Goal: Task Accomplishment & Management: Use online tool/utility

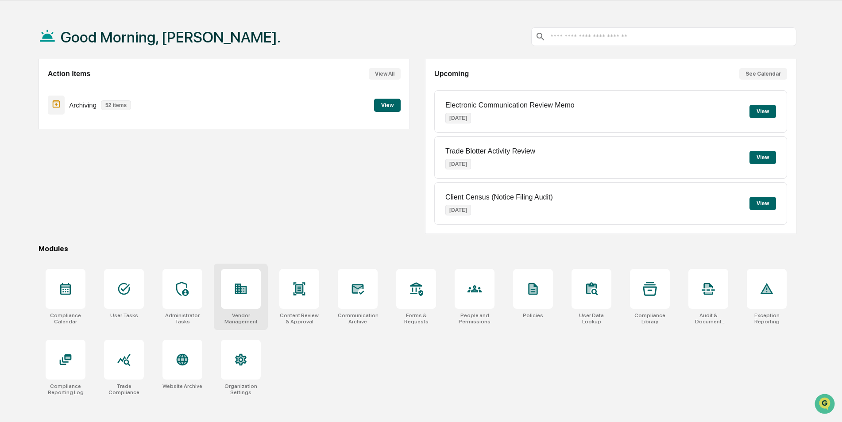
scroll to position [42, 0]
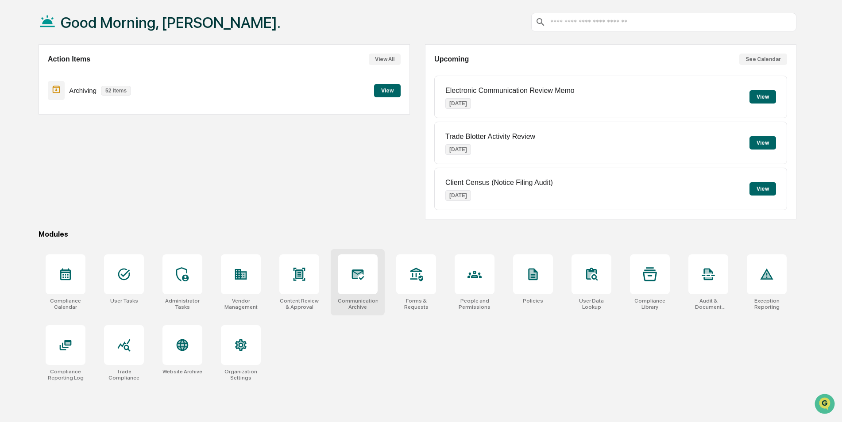
click at [363, 287] on div at bounding box center [358, 274] width 40 height 40
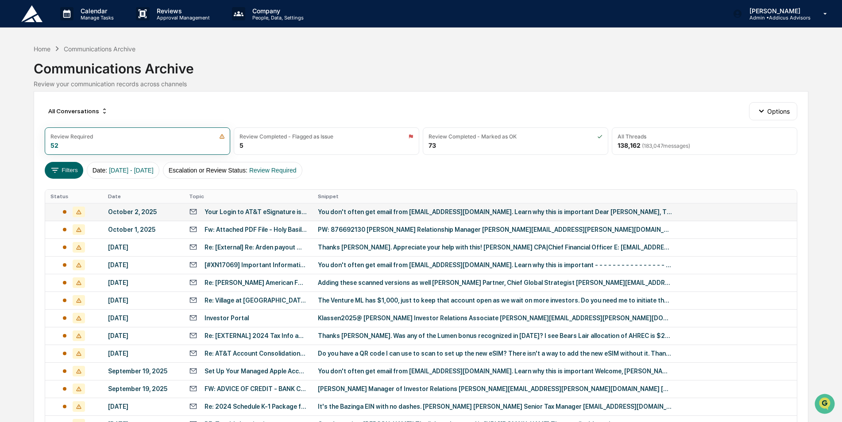
click at [372, 211] on div "You don't often get email from [EMAIL_ADDRESS][DOMAIN_NAME]. Learn why this is …" at bounding box center [495, 211] width 354 height 7
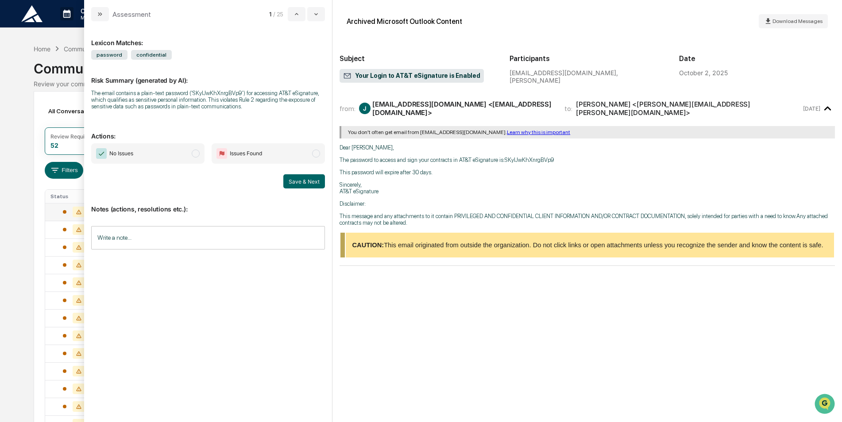
click at [188, 153] on span "No Issues" at bounding box center [147, 153] width 113 height 20
click at [295, 184] on button "Save & Next" at bounding box center [304, 181] width 42 height 14
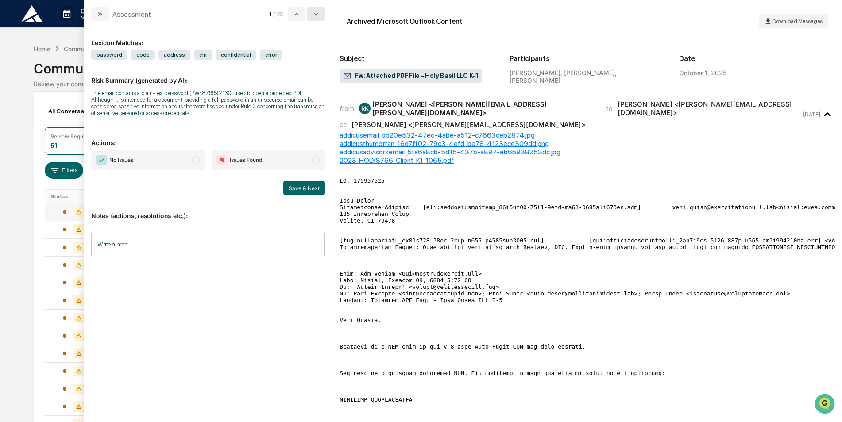
click at [318, 16] on icon "modal" at bounding box center [315, 14] width 7 height 7
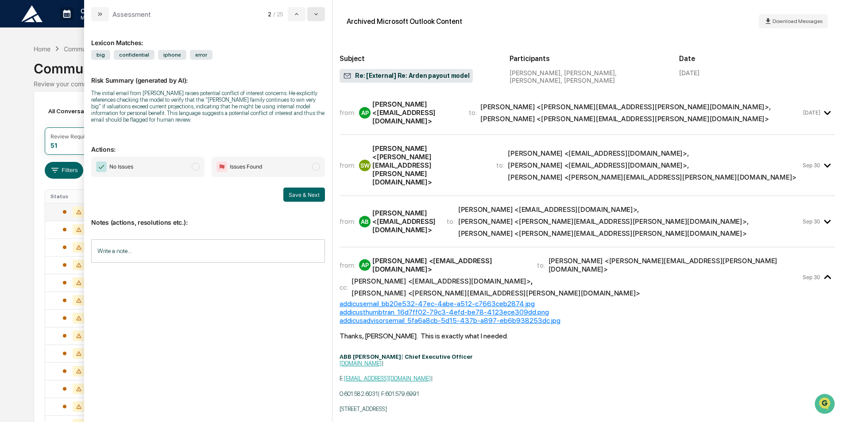
click at [316, 16] on icon "modal" at bounding box center [315, 14] width 7 height 7
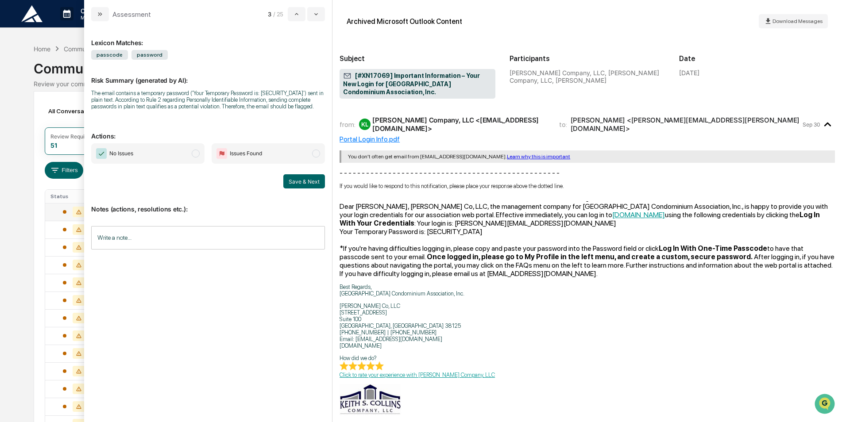
drag, startPoint x: 171, startPoint y: 155, endPoint x: 176, endPoint y: 157, distance: 5.0
click at [172, 156] on span "No Issues" at bounding box center [147, 153] width 113 height 20
click at [287, 180] on button "Save & Next" at bounding box center [304, 181] width 42 height 14
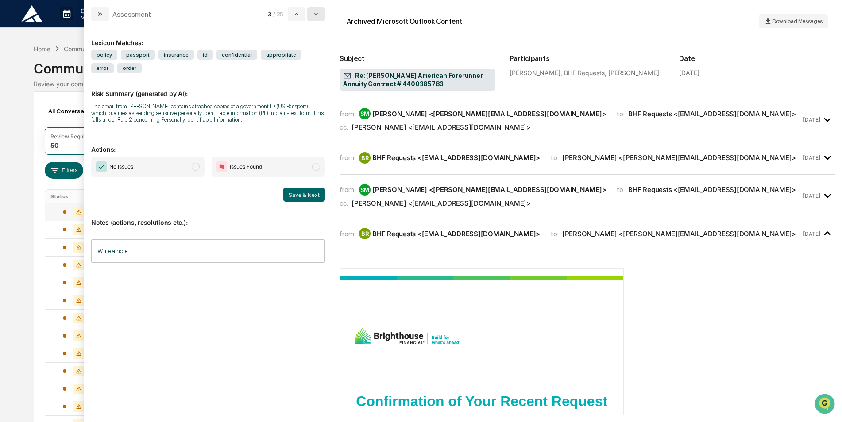
click at [316, 16] on icon "modal" at bounding box center [315, 14] width 7 height 7
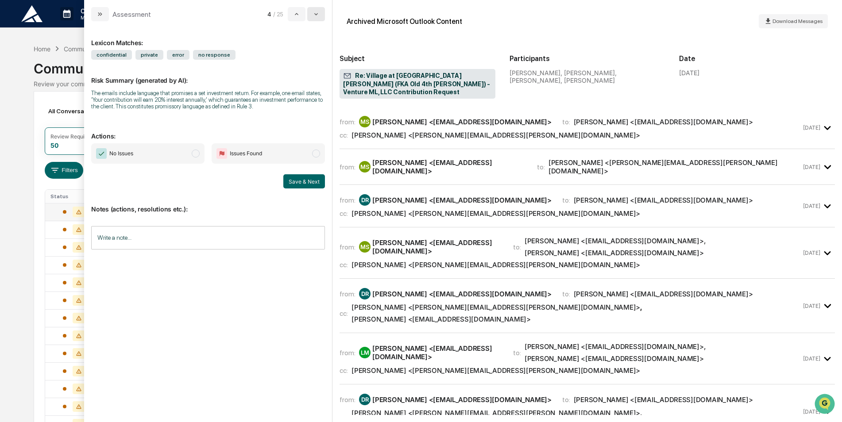
click at [316, 15] on icon "modal" at bounding box center [315, 14] width 7 height 7
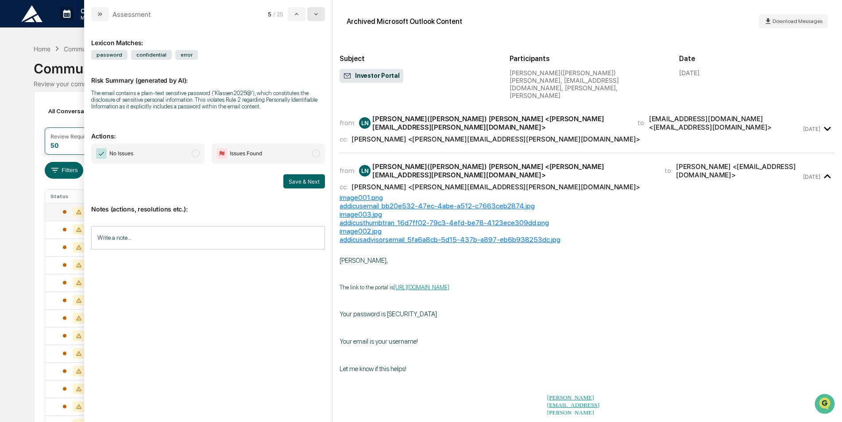
click at [316, 15] on icon "modal" at bounding box center [315, 14] width 7 height 7
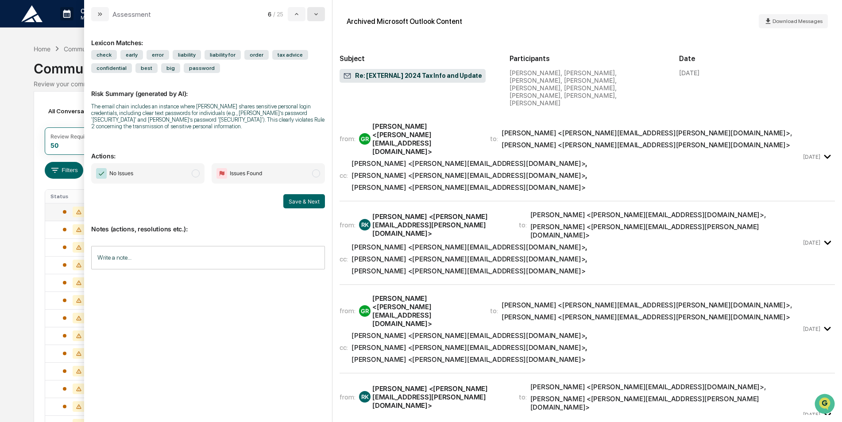
click at [316, 15] on icon "modal" at bounding box center [315, 14] width 7 height 7
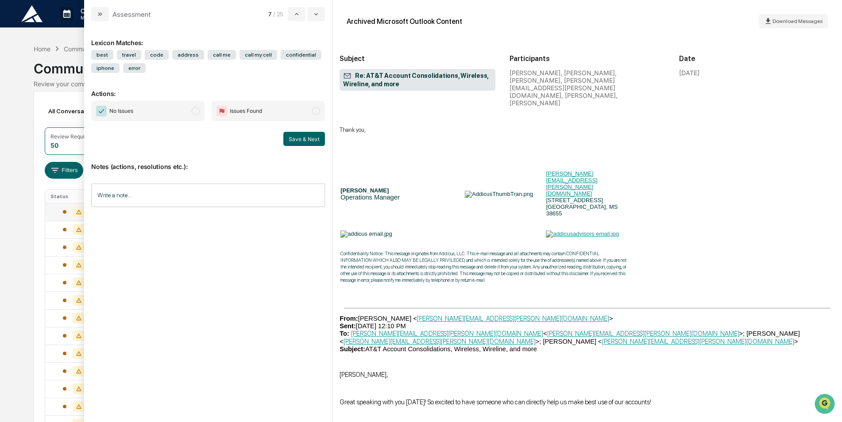
scroll to position [1372, 0]
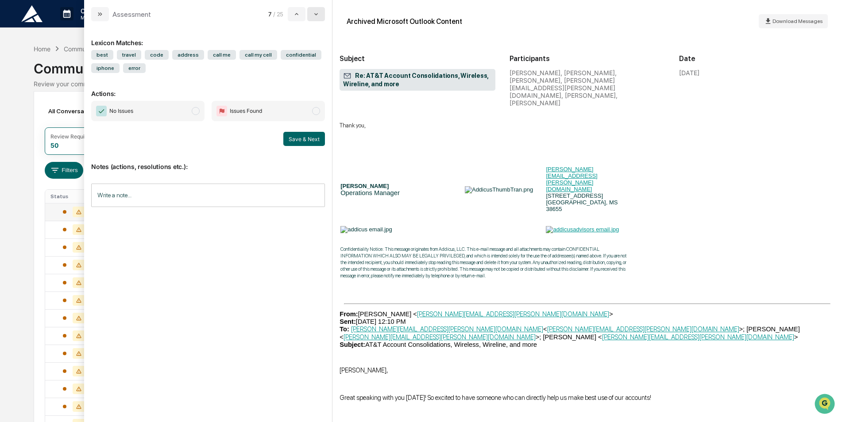
click at [317, 11] on icon "modal" at bounding box center [315, 14] width 7 height 7
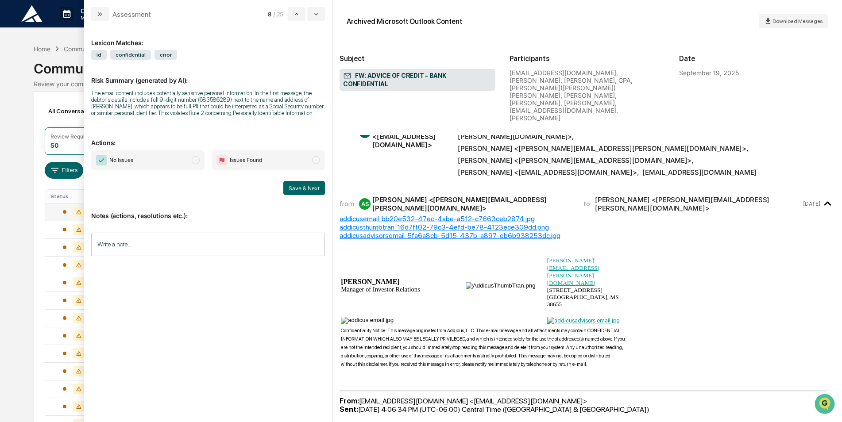
scroll to position [44, 0]
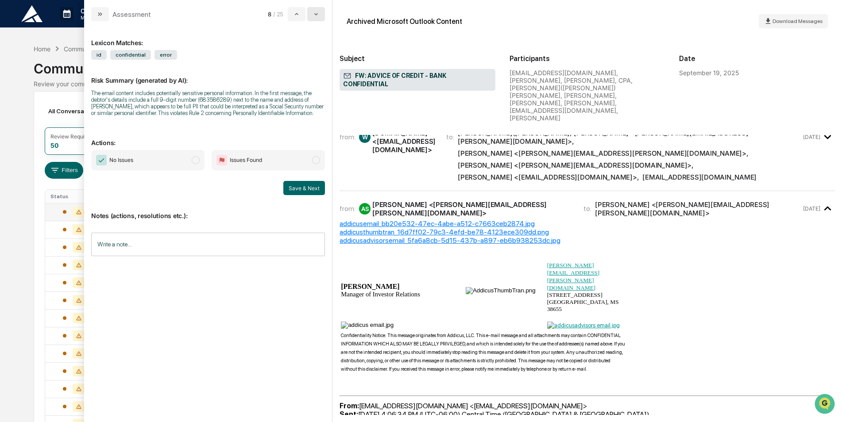
click at [310, 10] on button "modal" at bounding box center [316, 14] width 18 height 14
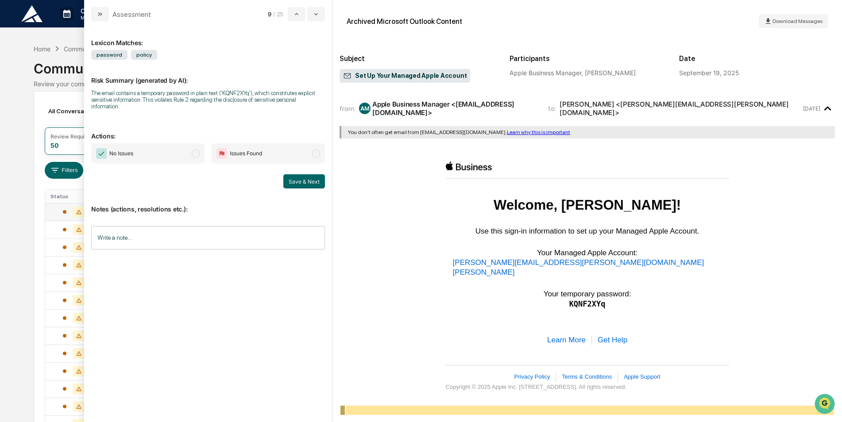
click at [160, 146] on span "No Issues" at bounding box center [147, 153] width 113 height 20
click at [301, 179] on button "Save & Next" at bounding box center [304, 181] width 42 height 14
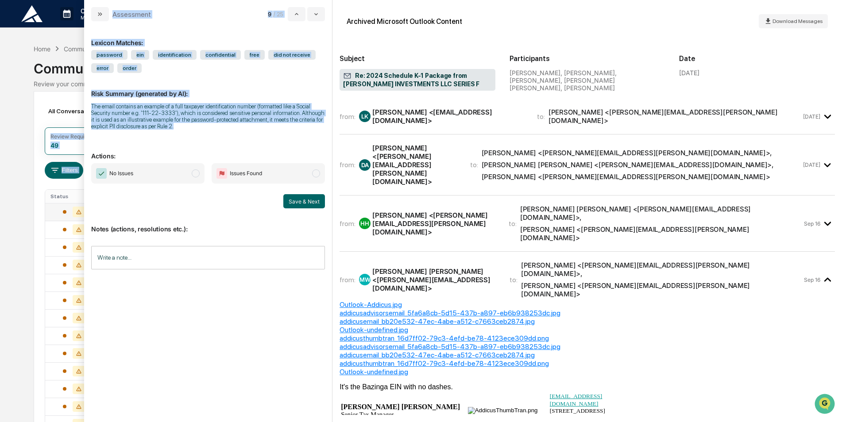
drag, startPoint x: 189, startPoint y: 127, endPoint x: 78, endPoint y: 96, distance: 115.4
click at [78, 96] on body "Calendar Manage Tasks Reviews Approval Management Company People, Data, Setting…" at bounding box center [421, 348] width 842 height 696
click at [226, 128] on div "The email contains an example of a full taxpayer identification number (formatt…" at bounding box center [208, 116] width 234 height 27
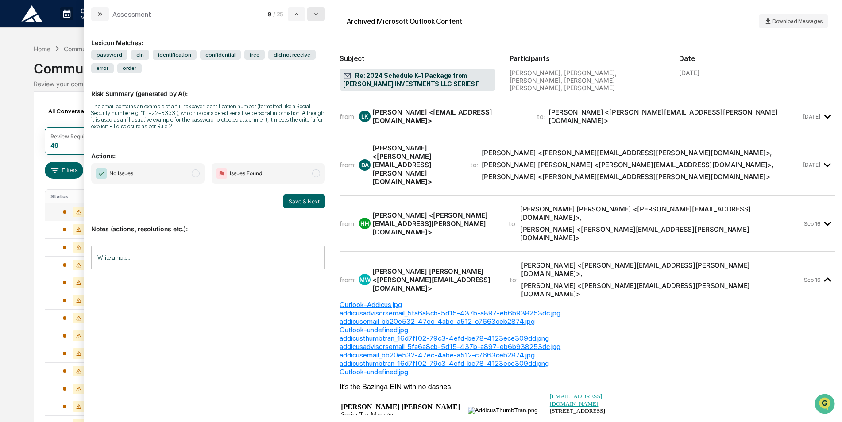
click at [311, 14] on button "modal" at bounding box center [316, 14] width 18 height 14
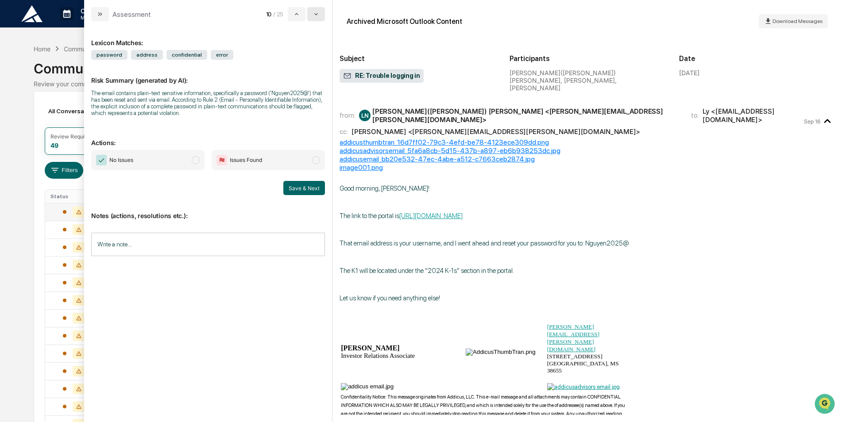
click at [317, 16] on icon "modal" at bounding box center [315, 14] width 7 height 7
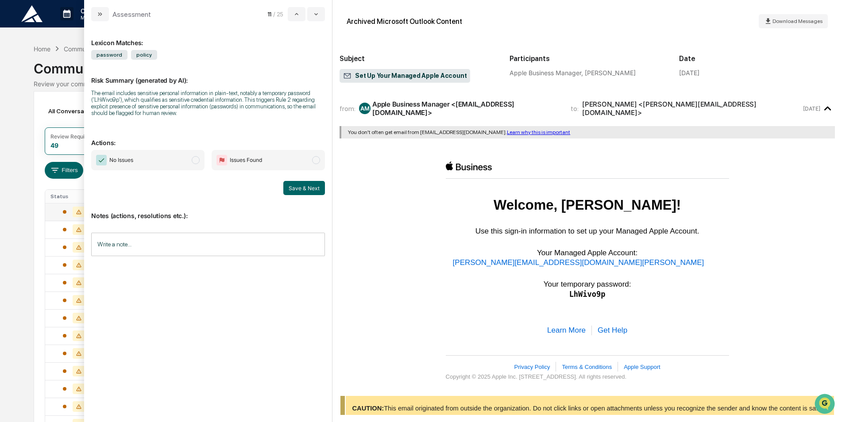
drag, startPoint x: 187, startPoint y: 161, endPoint x: 195, endPoint y: 161, distance: 7.5
click at [187, 160] on span "No Issues" at bounding box center [147, 160] width 113 height 20
click at [293, 190] on button "Save & Next" at bounding box center [304, 188] width 42 height 14
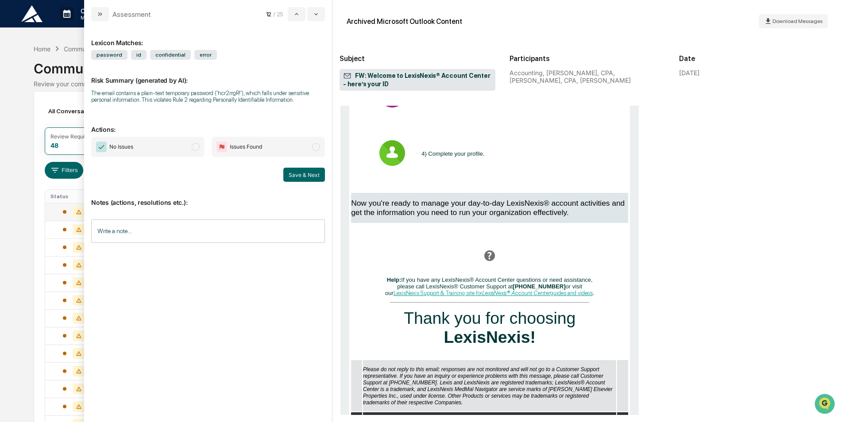
scroll to position [841, 0]
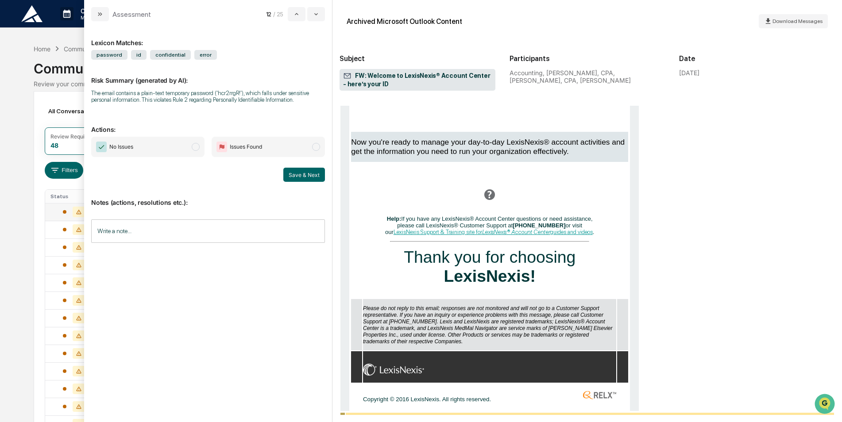
click at [172, 146] on span "No Issues" at bounding box center [147, 147] width 113 height 20
click at [317, 180] on button "Save & Next" at bounding box center [304, 175] width 42 height 14
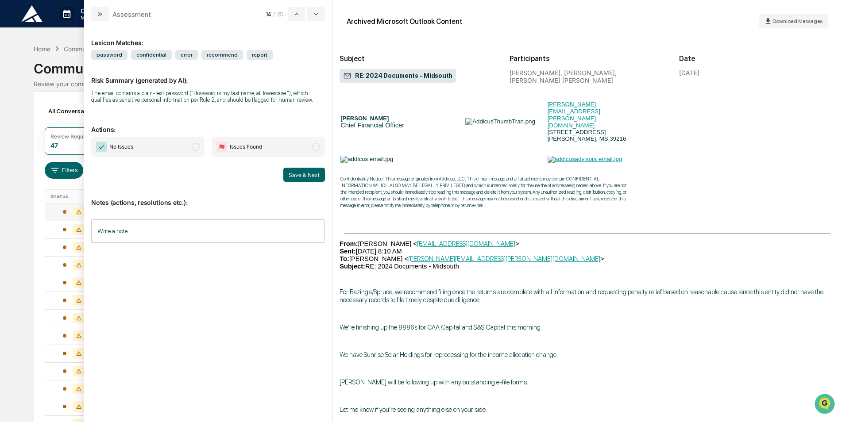
scroll to position [1460, 0]
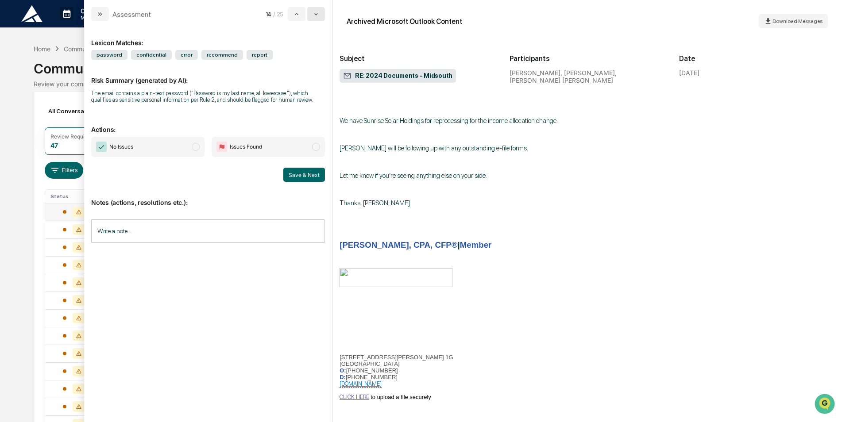
click at [317, 12] on icon "modal" at bounding box center [315, 14] width 7 height 7
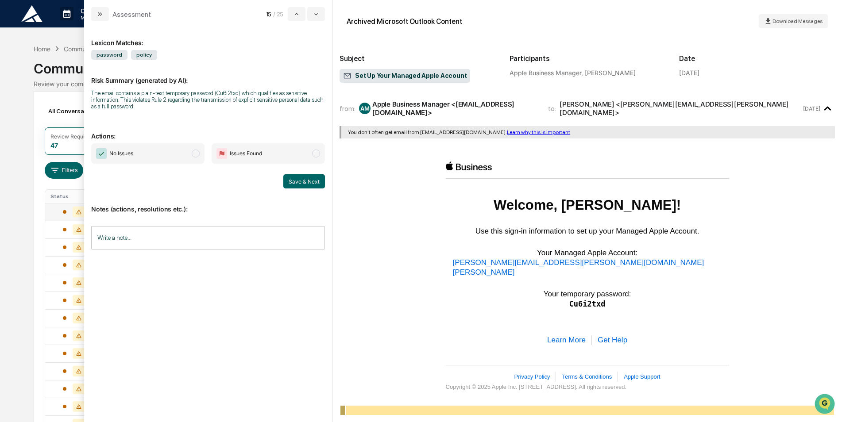
click at [165, 148] on span "No Issues" at bounding box center [147, 153] width 113 height 20
click at [316, 183] on button "Save & Next" at bounding box center [304, 181] width 42 height 14
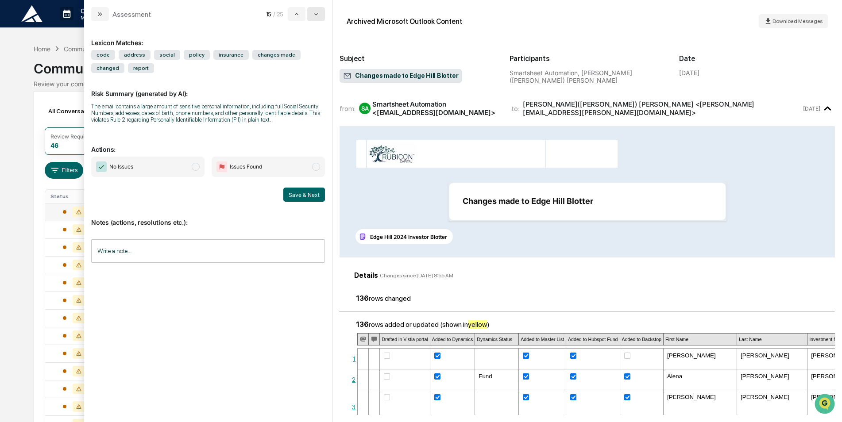
click at [311, 12] on button "modal" at bounding box center [316, 14] width 18 height 14
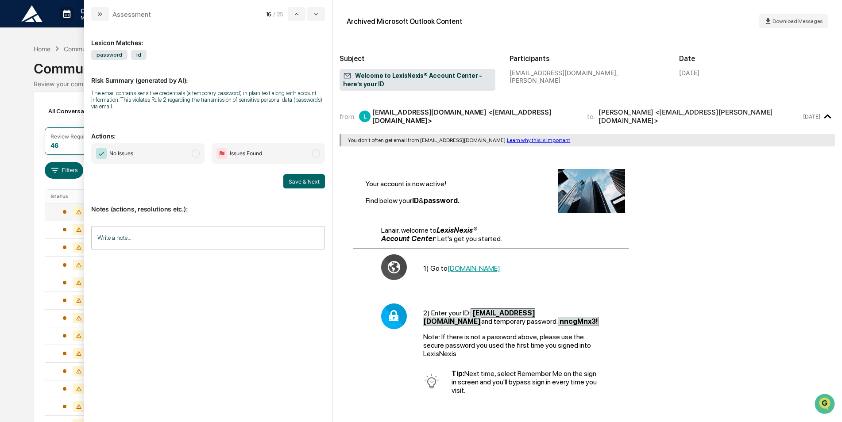
click at [149, 153] on span "No Issues" at bounding box center [147, 153] width 113 height 20
click at [299, 183] on button "Save & Next" at bounding box center [304, 181] width 42 height 14
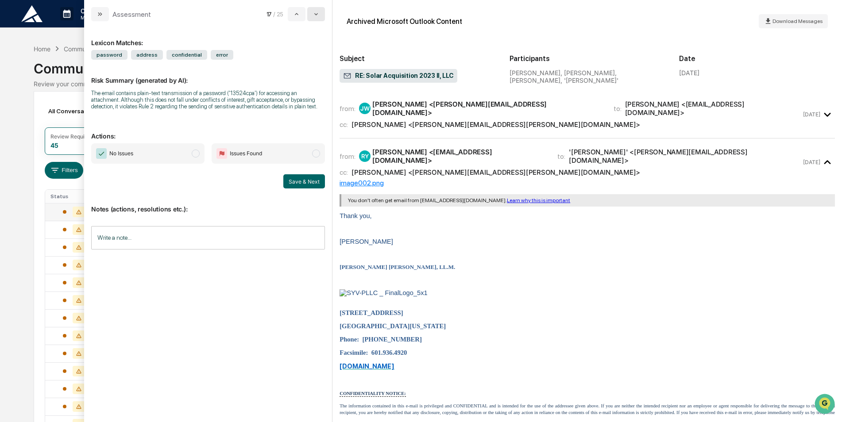
click at [318, 15] on icon "modal" at bounding box center [315, 14] width 7 height 7
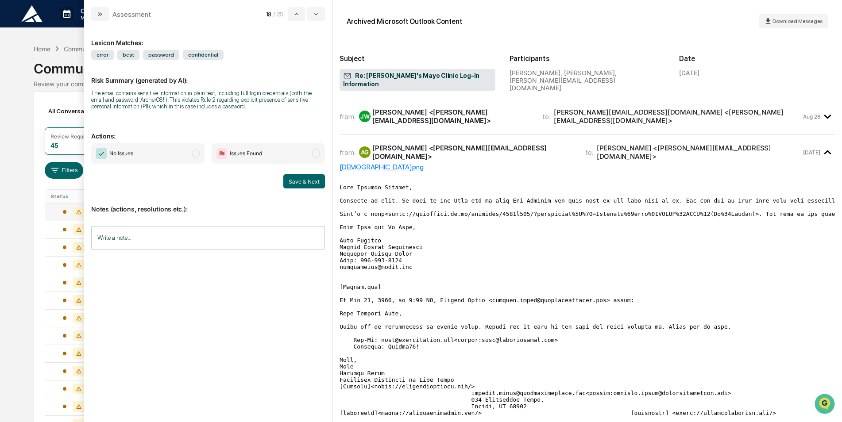
click at [745, 119] on div "from: [PERSON_NAME] <[PERSON_NAME][EMAIL_ADDRESS][DOMAIN_NAME]> to: [PERSON_NAM…" at bounding box center [586, 120] width 495 height 29
click at [751, 114] on div "from: [PERSON_NAME] <[PERSON_NAME][EMAIL_ADDRESS][DOMAIN_NAME]> to: [PERSON_NAM…" at bounding box center [586, 116] width 495 height 21
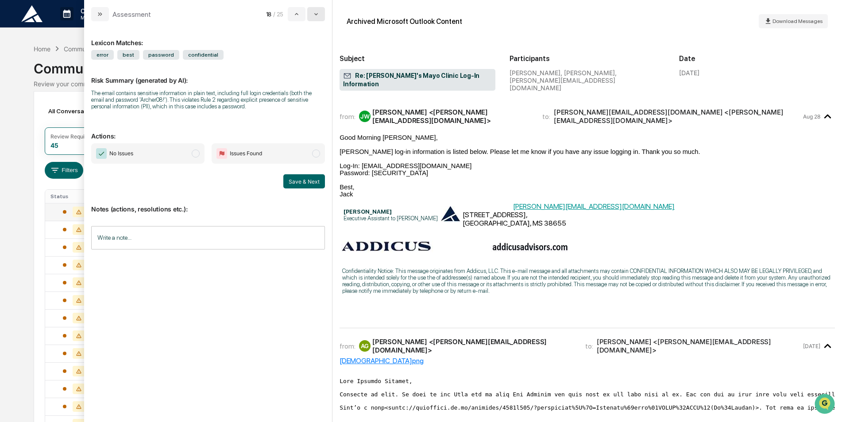
click at [310, 14] on button "modal" at bounding box center [316, 14] width 18 height 14
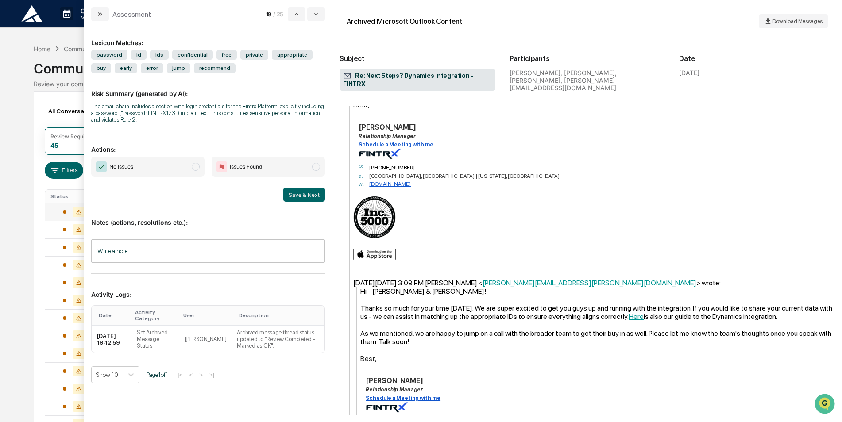
scroll to position [531, 0]
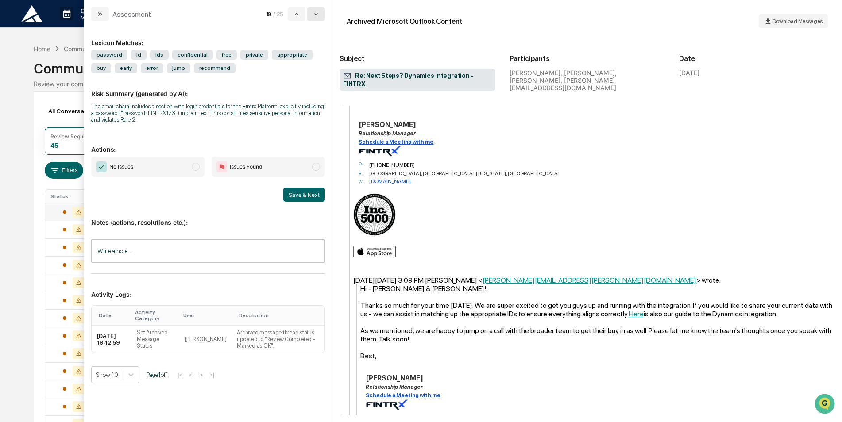
click at [314, 12] on icon "modal" at bounding box center [315, 14] width 7 height 7
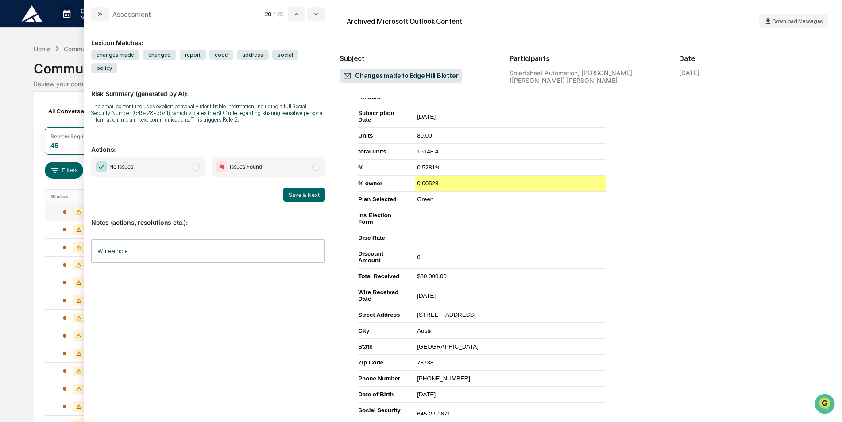
scroll to position [454, 0]
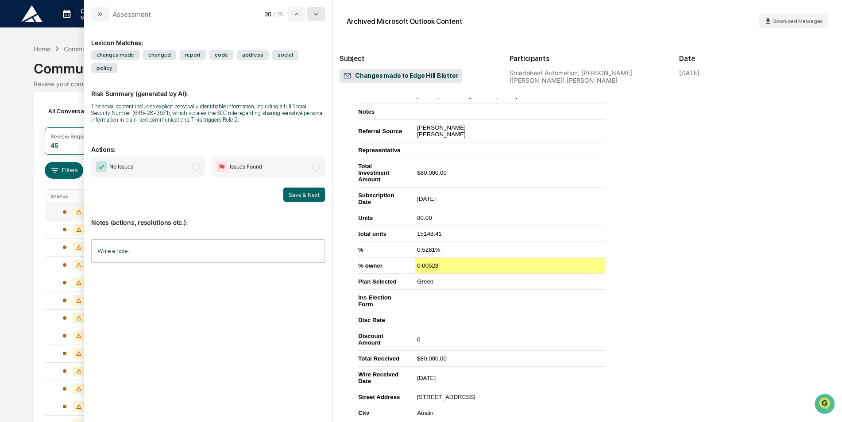
click at [316, 14] on icon "modal" at bounding box center [315, 14] width 7 height 7
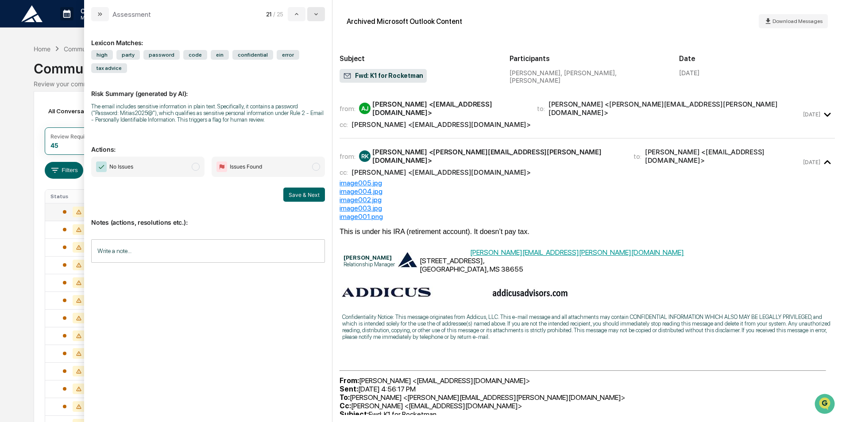
click at [314, 12] on icon "modal" at bounding box center [315, 14] width 7 height 7
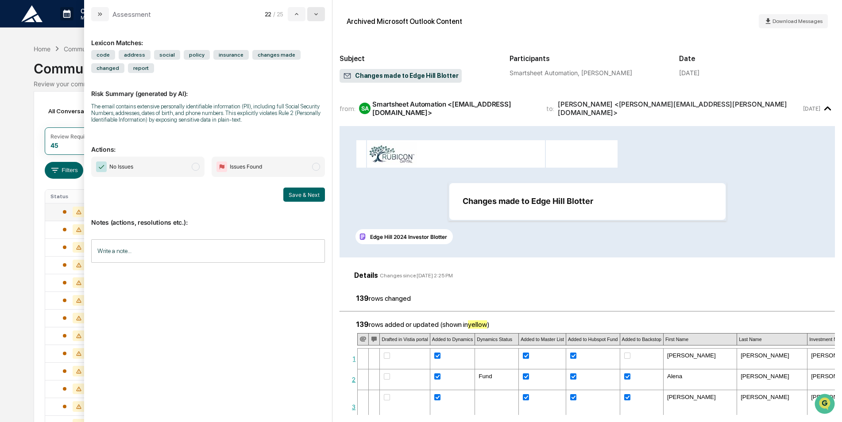
click at [313, 18] on button "modal" at bounding box center [316, 14] width 18 height 14
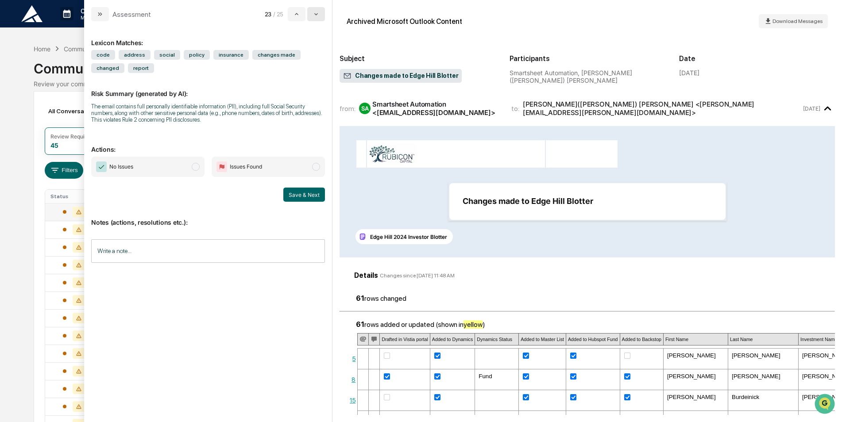
click at [314, 17] on button "modal" at bounding box center [316, 14] width 18 height 14
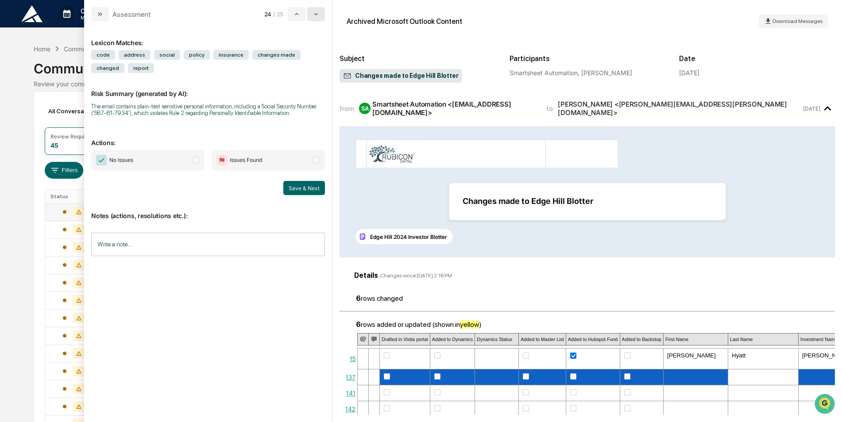
click at [315, 17] on icon "modal" at bounding box center [315, 14] width 7 height 7
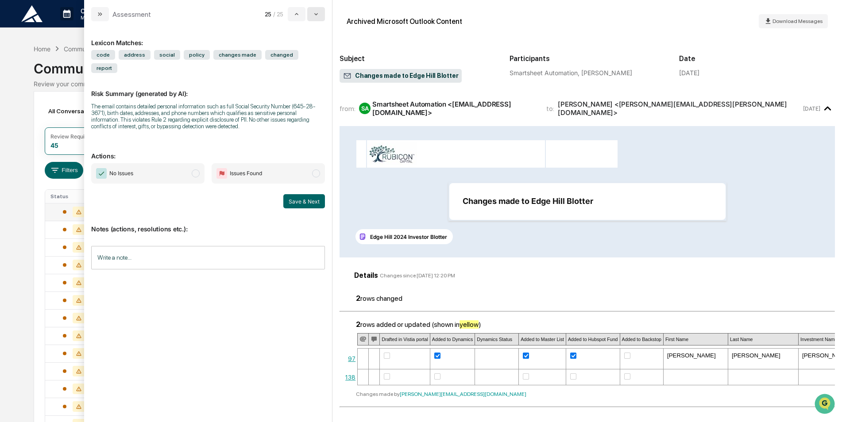
click at [315, 17] on icon "modal" at bounding box center [315, 14] width 7 height 7
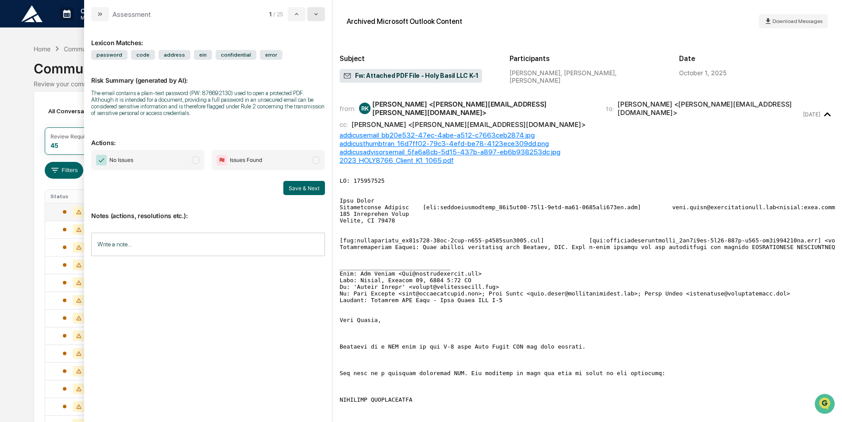
click at [315, 17] on icon "modal" at bounding box center [315, 14] width 7 height 7
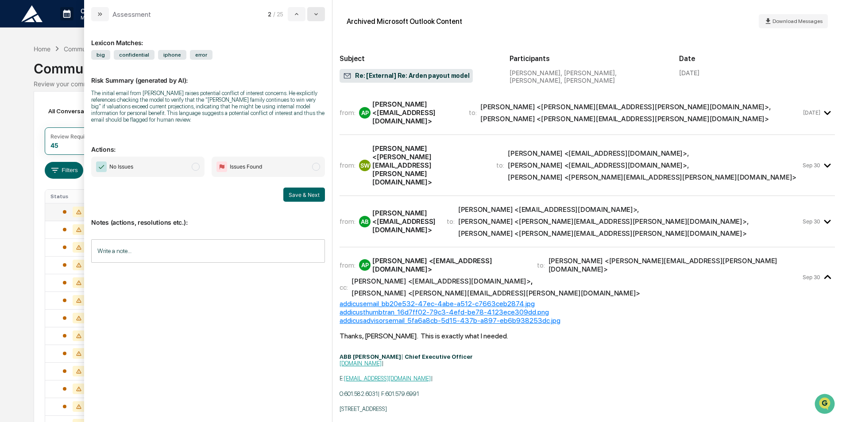
click at [324, 15] on button "modal" at bounding box center [316, 14] width 18 height 14
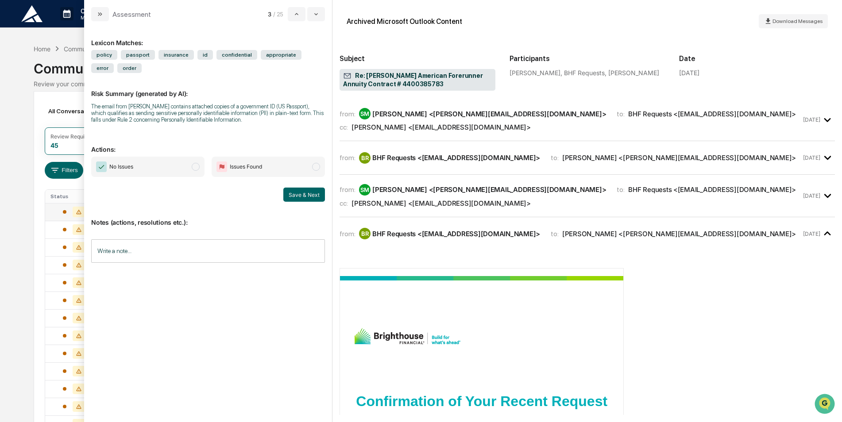
click at [103, 12] on icon "modal" at bounding box center [99, 14] width 7 height 7
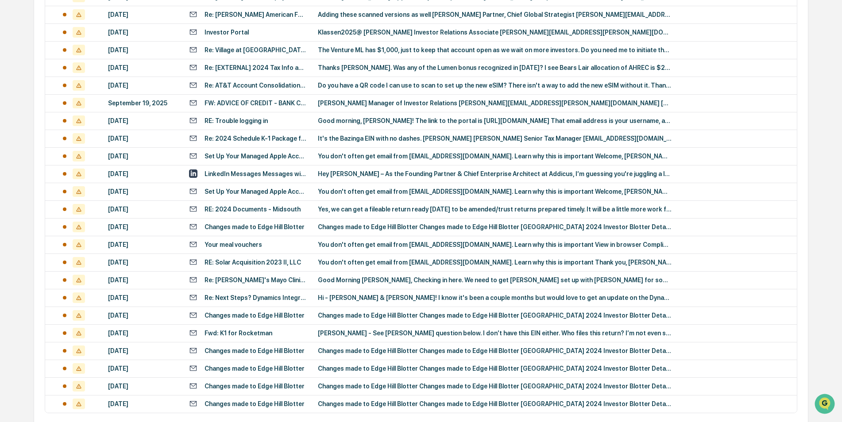
scroll to position [185, 0]
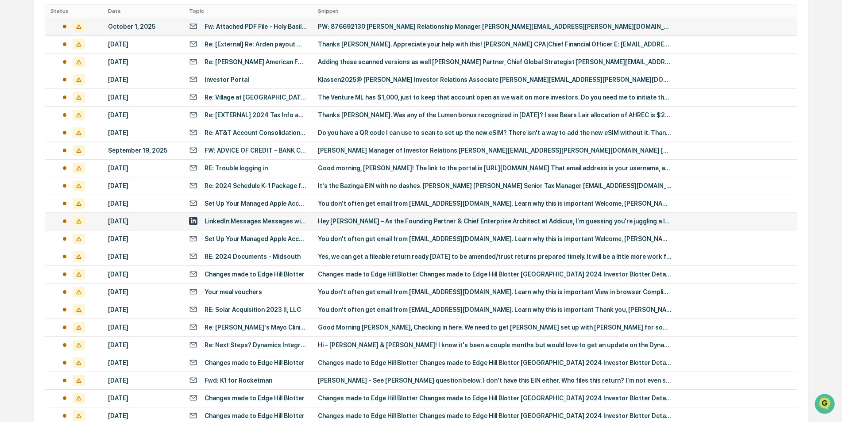
click at [431, 219] on div "Hey [PERSON_NAME] – As the Founding Partner & Chief Enterprise Architect at Add…" at bounding box center [495, 221] width 354 height 7
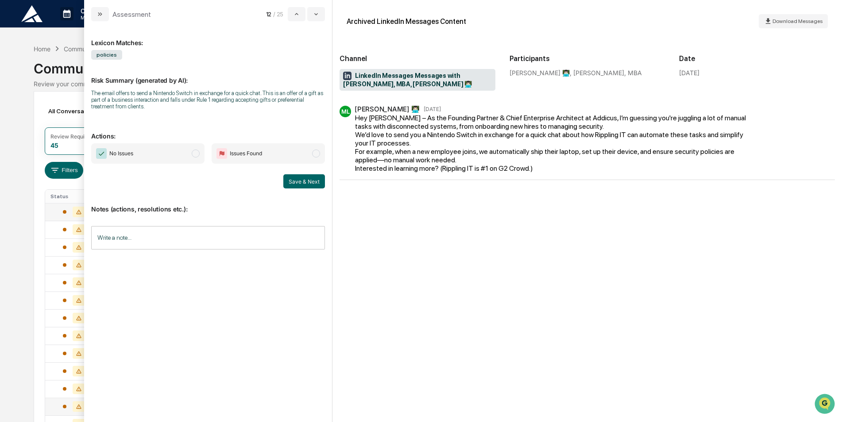
click at [142, 161] on span "No Issues" at bounding box center [147, 153] width 113 height 20
click at [320, 183] on button "Save & Next" at bounding box center [304, 181] width 42 height 14
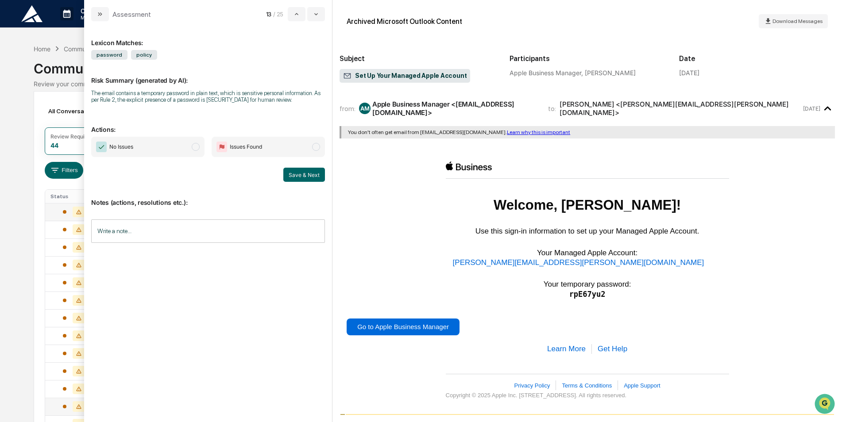
click at [160, 149] on span "No Issues" at bounding box center [147, 147] width 113 height 20
click at [302, 170] on button "Save & Next" at bounding box center [304, 175] width 42 height 14
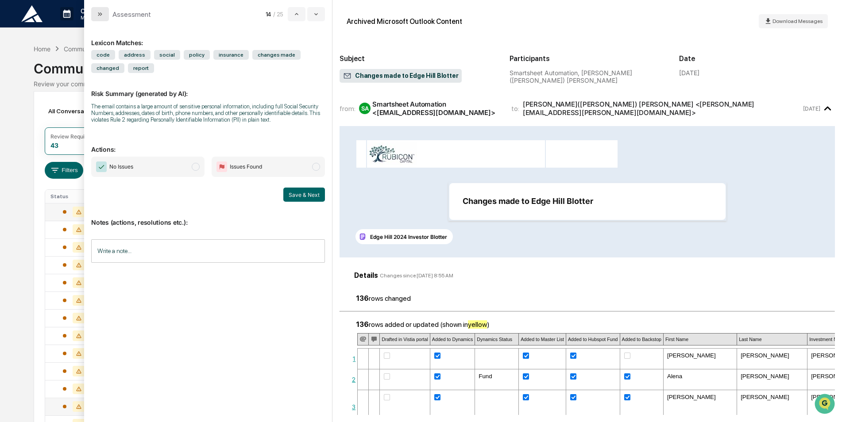
click at [102, 13] on icon "modal" at bounding box center [99, 14] width 7 height 7
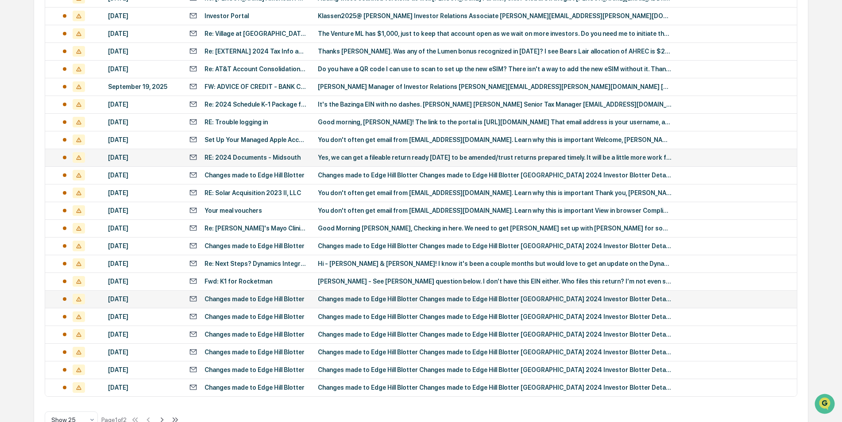
scroll to position [274, 0]
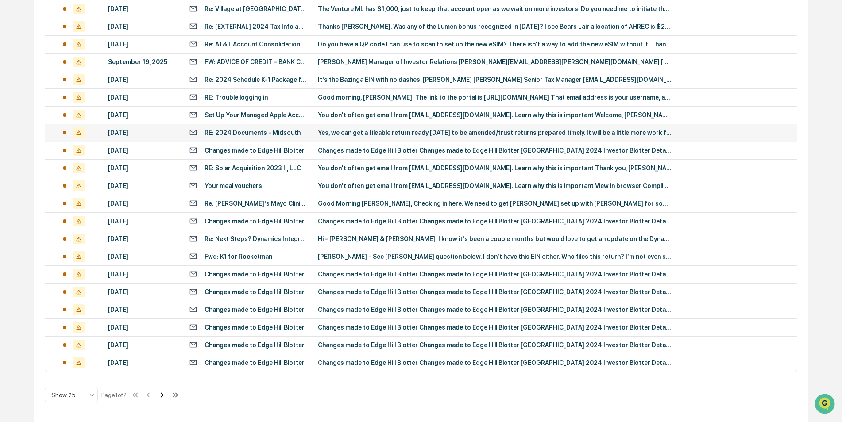
click at [164, 394] on icon at bounding box center [162, 394] width 3 height 5
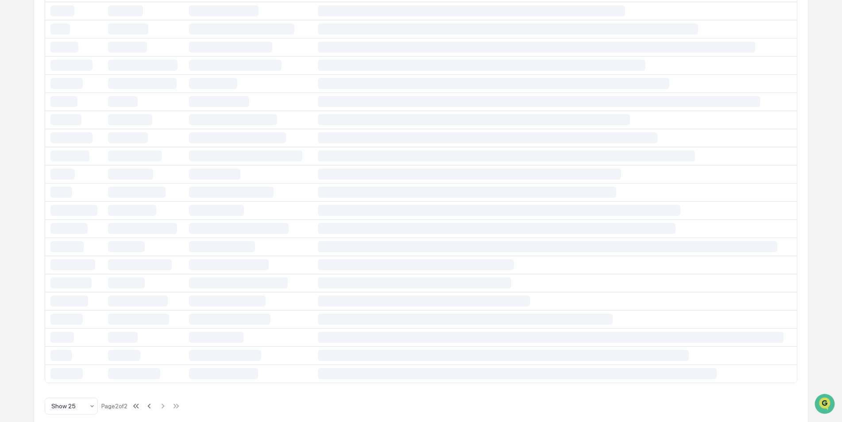
scroll to position [150, 0]
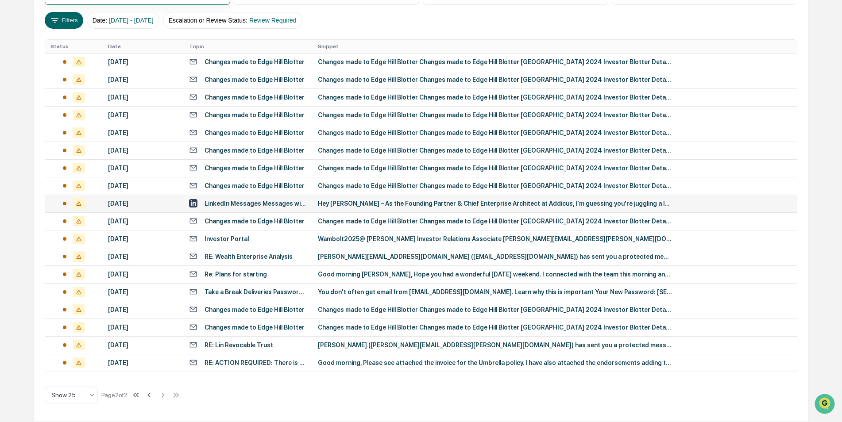
click at [392, 200] on div "Hey [PERSON_NAME] – As the Founding Partner & Chief Enterprise Architect at Add…" at bounding box center [495, 203] width 354 height 7
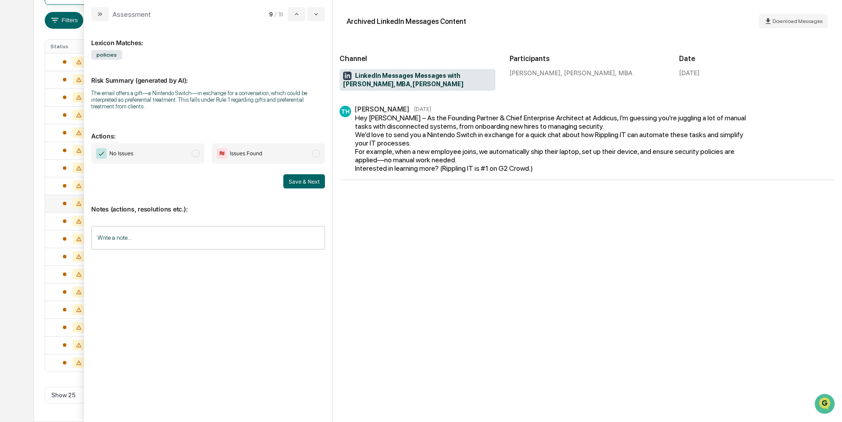
click at [179, 160] on span "No Issues" at bounding box center [147, 153] width 113 height 20
click at [312, 182] on button "Save & Next" at bounding box center [304, 181] width 42 height 14
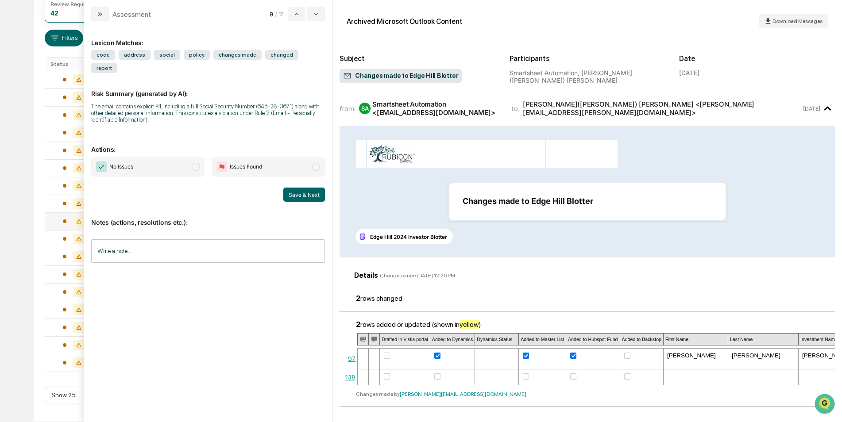
click at [153, 159] on span "No Issues" at bounding box center [147, 167] width 113 height 20
click at [303, 188] on button "Save & Next" at bounding box center [304, 195] width 42 height 14
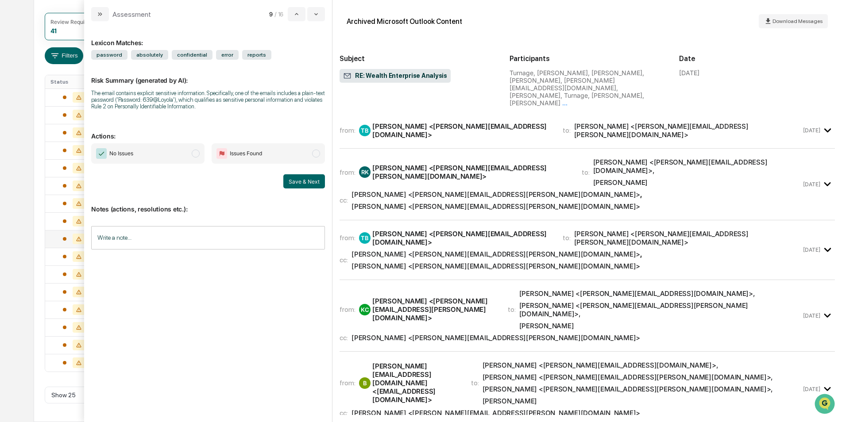
scroll to position [115, 0]
click at [314, 18] on button "modal" at bounding box center [316, 14] width 18 height 14
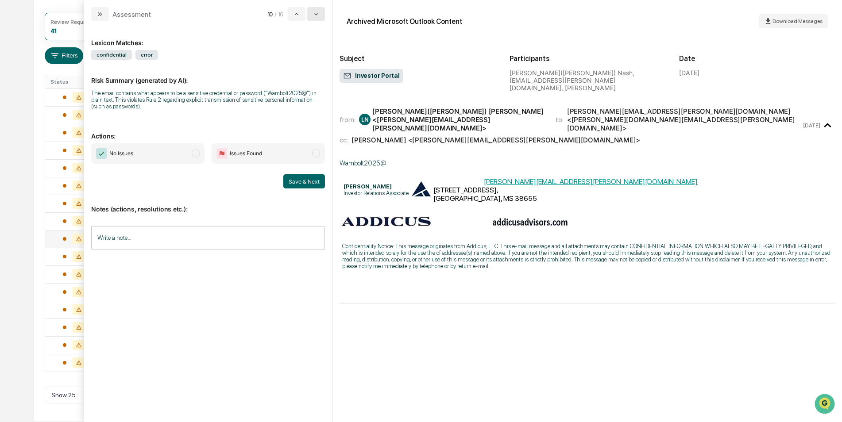
click at [313, 20] on button "modal" at bounding box center [316, 14] width 18 height 14
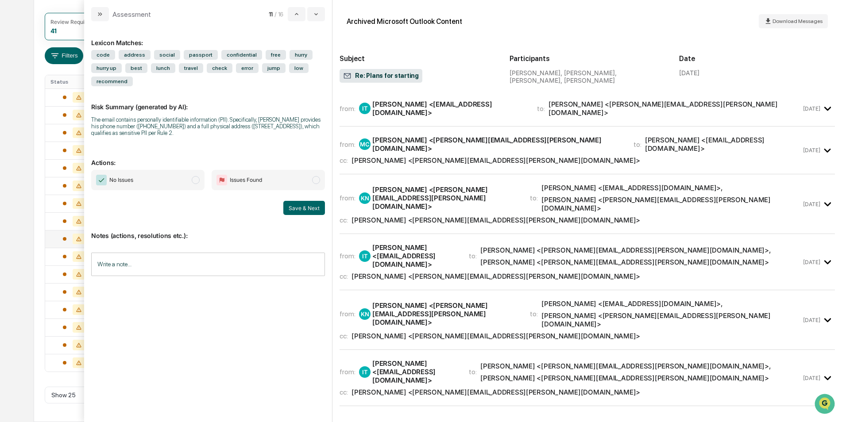
click at [313, 22] on div "Lexicon Matches: code address social passport confidential free hurry hurry up …" at bounding box center [208, 221] width 248 height 401
click at [313, 19] on button "modal" at bounding box center [316, 14] width 18 height 14
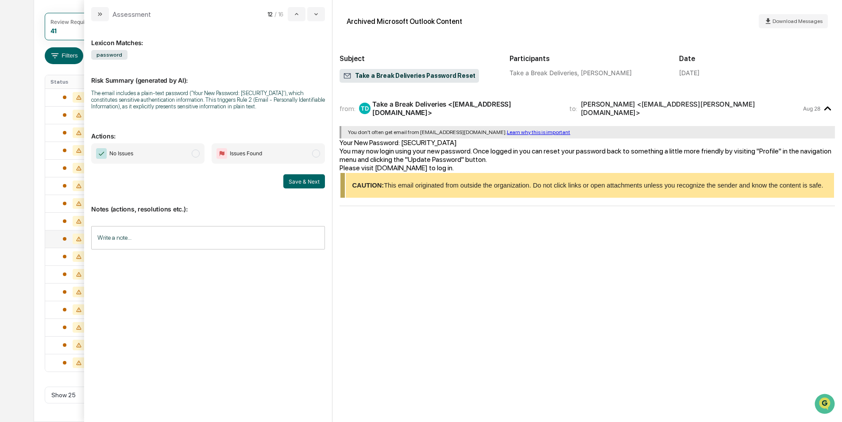
click at [150, 158] on span "No Issues" at bounding box center [147, 153] width 113 height 20
click at [286, 182] on button "Save & Next" at bounding box center [304, 181] width 42 height 14
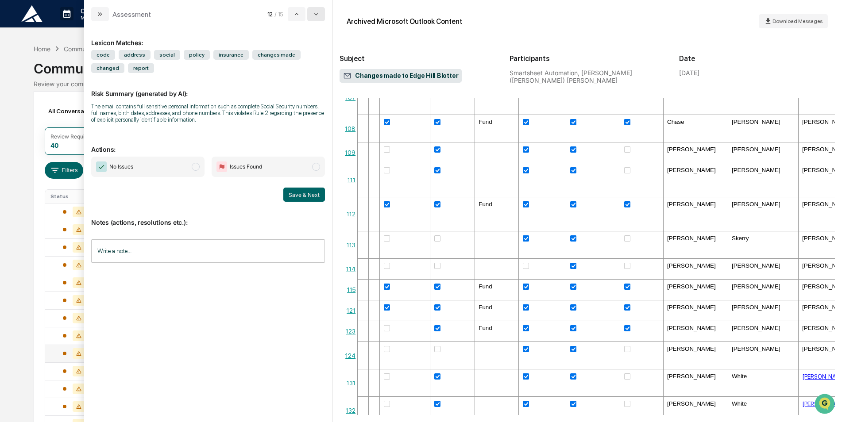
click at [315, 10] on button "modal" at bounding box center [316, 14] width 18 height 14
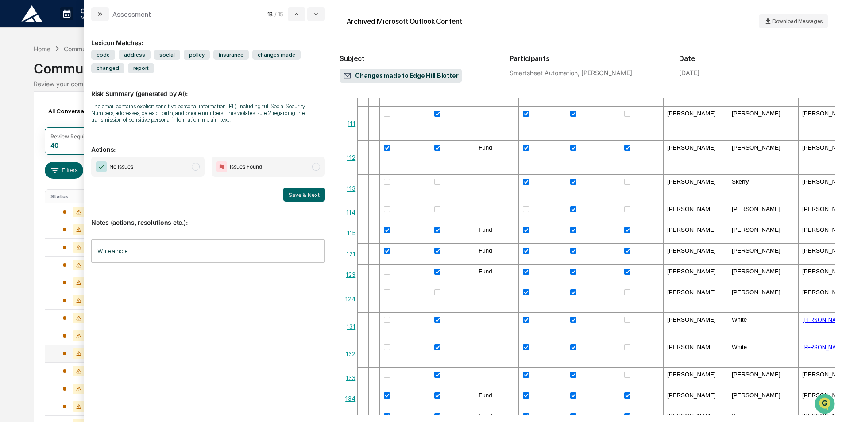
scroll to position [311, 0]
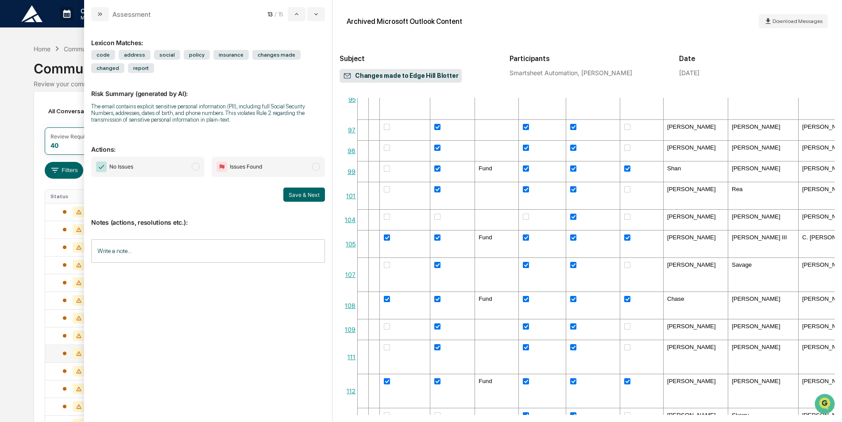
click at [185, 165] on span "No Issues" at bounding box center [147, 167] width 113 height 20
click at [309, 199] on button "Save & Next" at bounding box center [304, 195] width 42 height 14
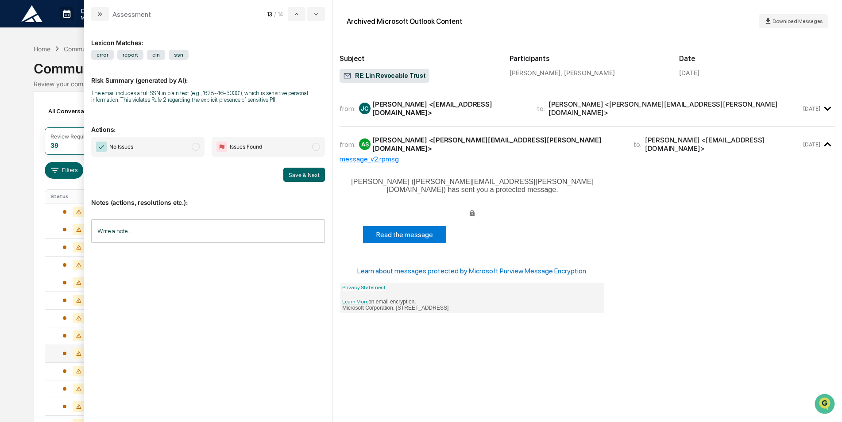
click at [743, 104] on div "from: [PERSON_NAME] <[EMAIL_ADDRESS][DOMAIN_NAME]> to: [PERSON_NAME] <[PERSON_N…" at bounding box center [569, 108] width 461 height 17
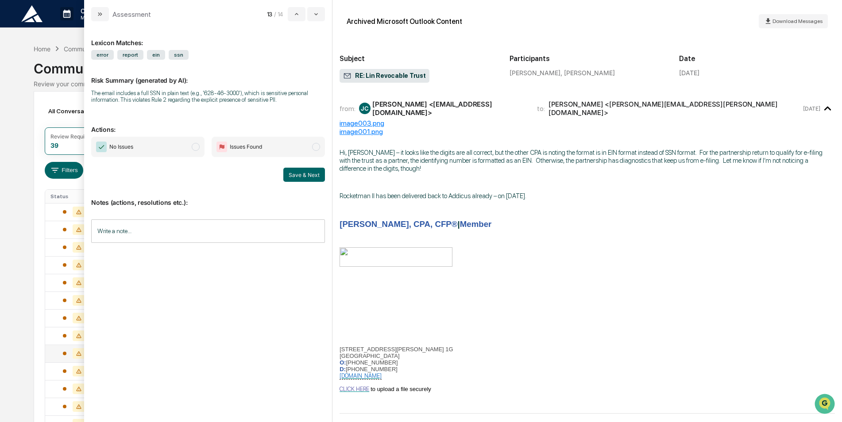
click at [751, 104] on div "from: [PERSON_NAME] <[EMAIL_ADDRESS][DOMAIN_NAME]> to: [PERSON_NAME] <[PERSON_N…" at bounding box center [569, 108] width 461 height 17
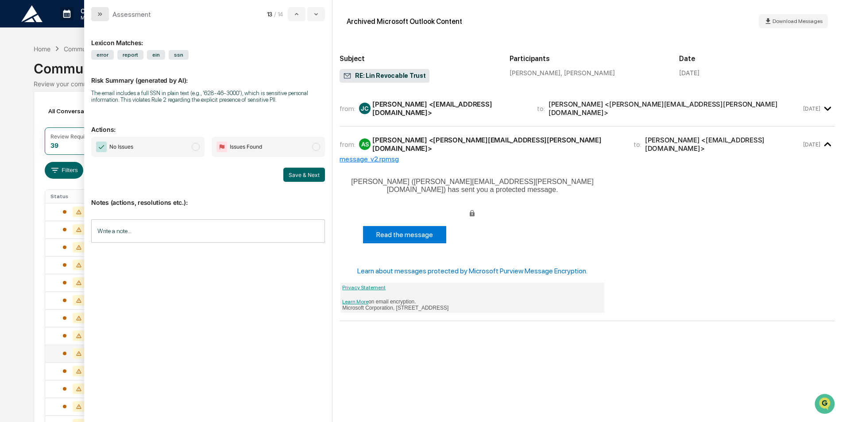
click at [101, 11] on icon "modal" at bounding box center [99, 14] width 7 height 7
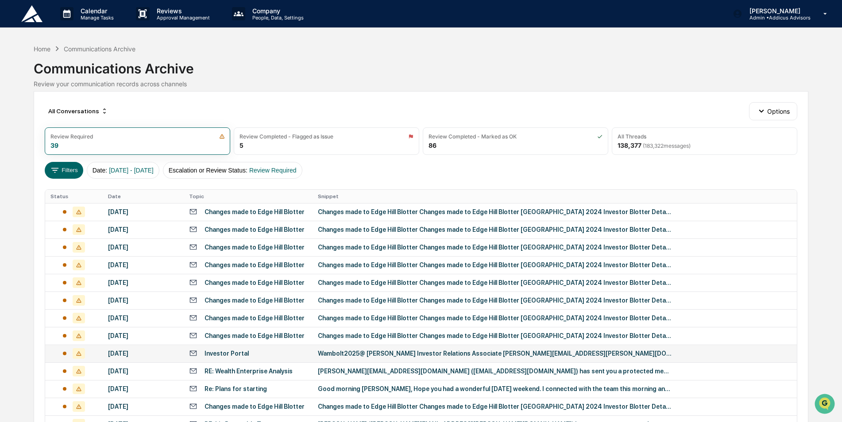
click at [0, 106] on html "Calendar Manage Tasks Reviews Approval Management Company People, Data, Setting…" at bounding box center [421, 211] width 842 height 422
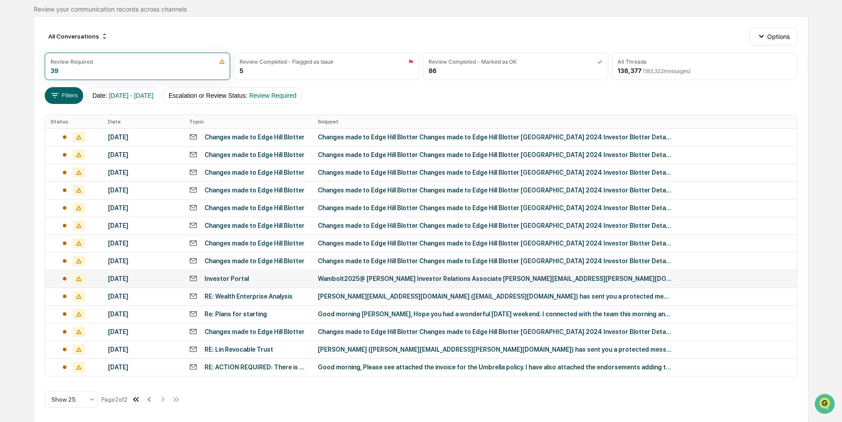
scroll to position [79, 0]
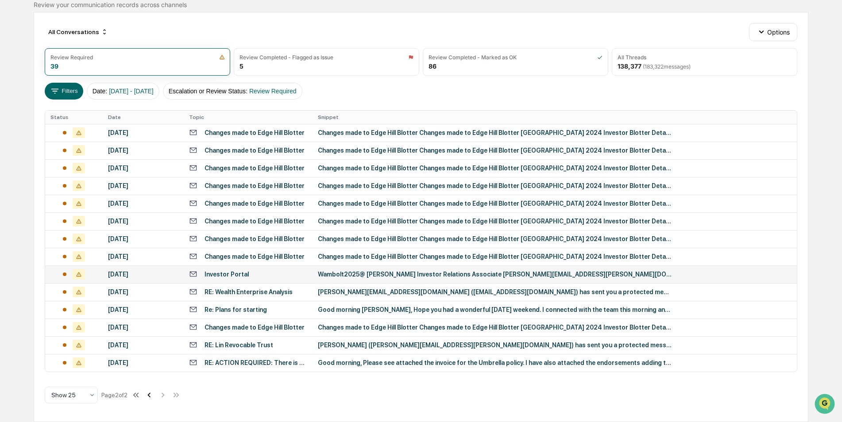
click at [151, 394] on icon at bounding box center [149, 395] width 10 height 10
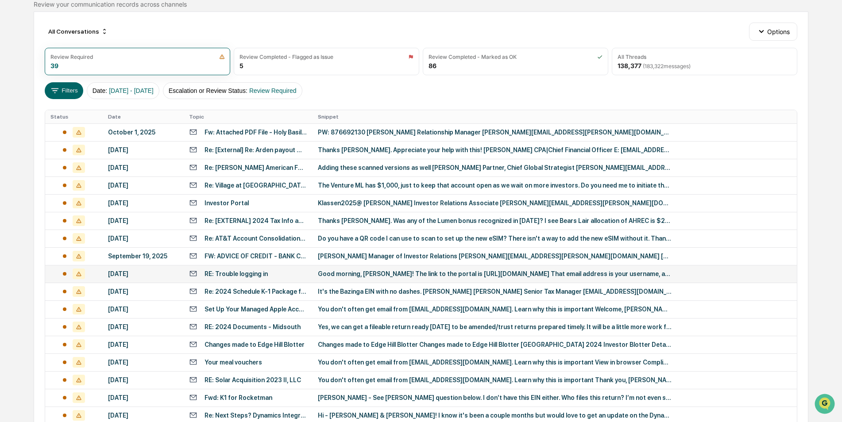
scroll to position [53, 0]
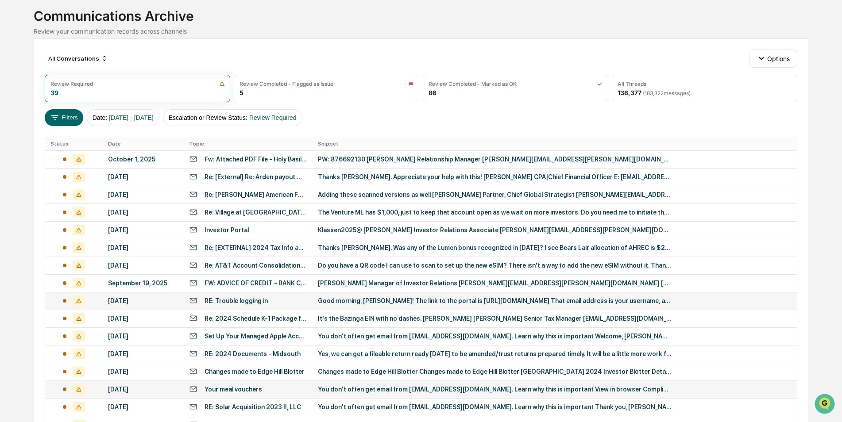
click at [418, 392] on div "You don't often get email from [EMAIL_ADDRESS][DOMAIN_NAME]. Learn why this is …" at bounding box center [495, 389] width 354 height 7
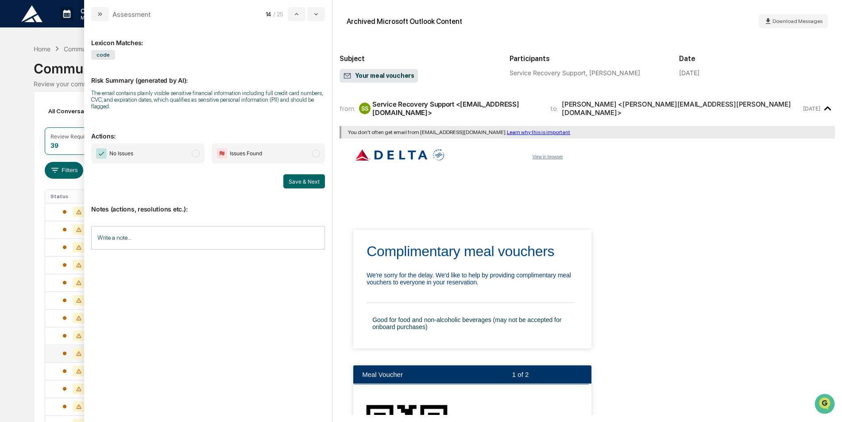
click at [125, 148] on span "No Issues" at bounding box center [114, 153] width 37 height 11
click at [299, 183] on button "Save & Next" at bounding box center [304, 181] width 42 height 14
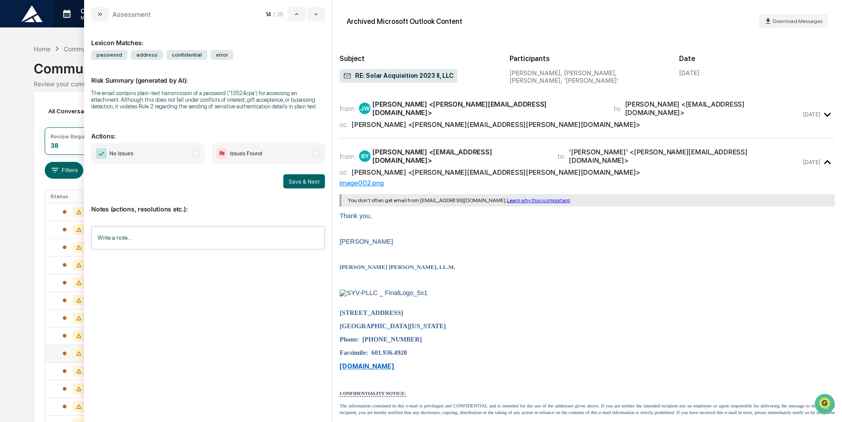
click at [99, 13] on icon "modal" at bounding box center [99, 14] width 7 height 7
